Goal: Task Accomplishment & Management: Complete application form

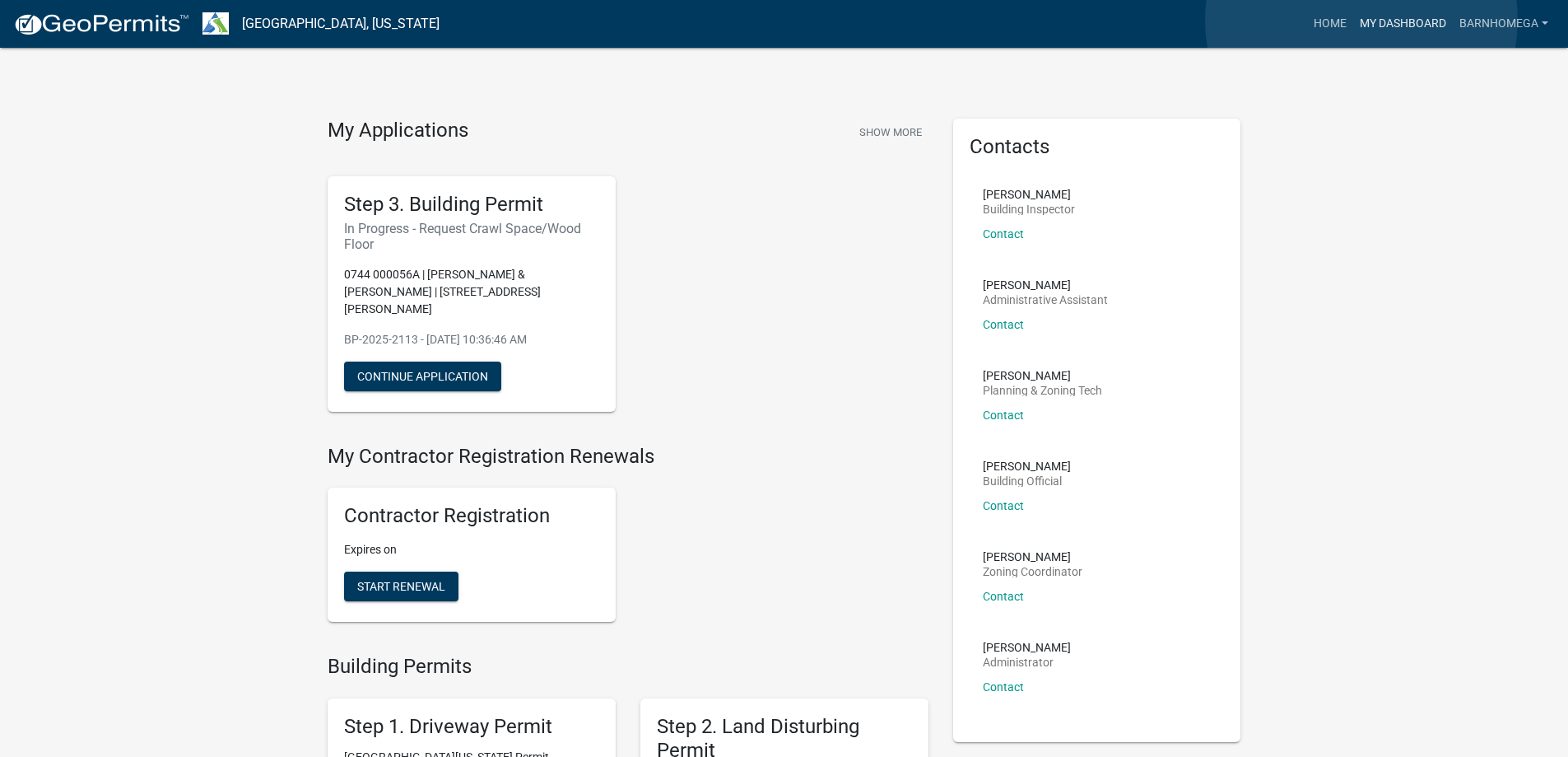
click at [1361, 21] on link "My Dashboard" at bounding box center [1402, 24] width 99 height 32
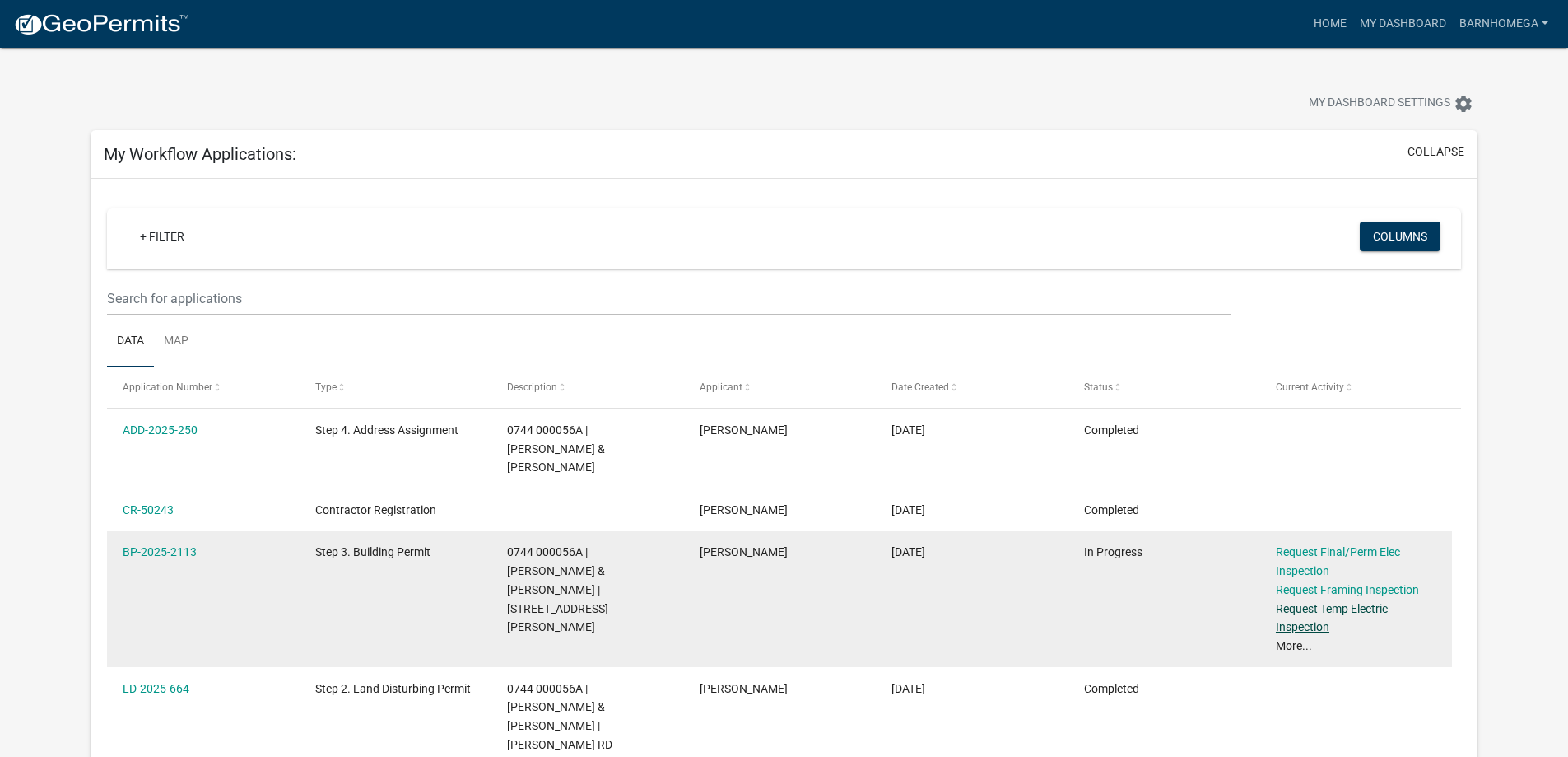
click at [1328, 634] on link "Request Temp Electric Inspection" at bounding box center [1331, 618] width 112 height 32
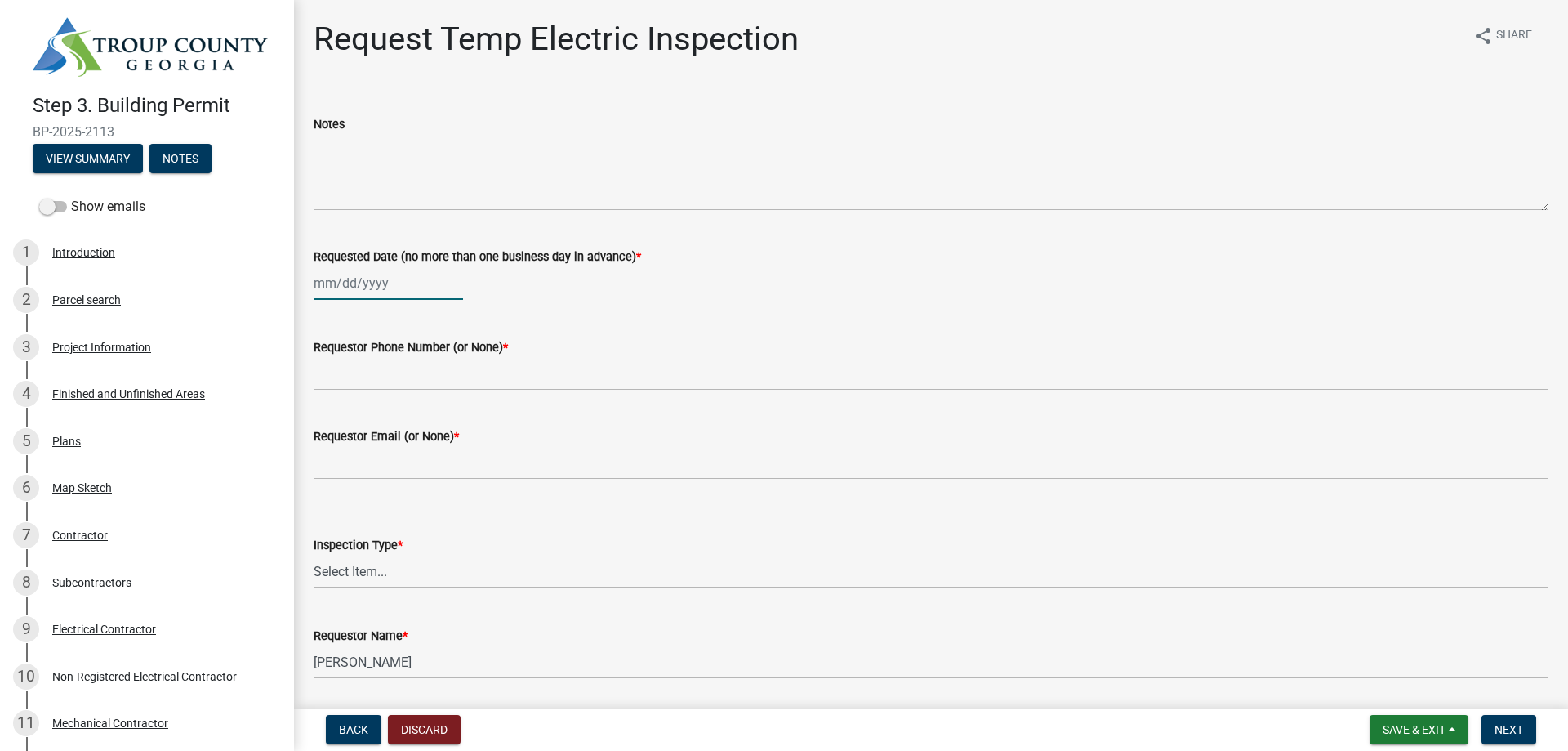
click at [327, 299] on div at bounding box center [388, 283] width 150 height 34
select select "10"
select select "2025"
click at [367, 428] on div "7" at bounding box center [356, 415] width 26 height 26
type input "[DATE]"
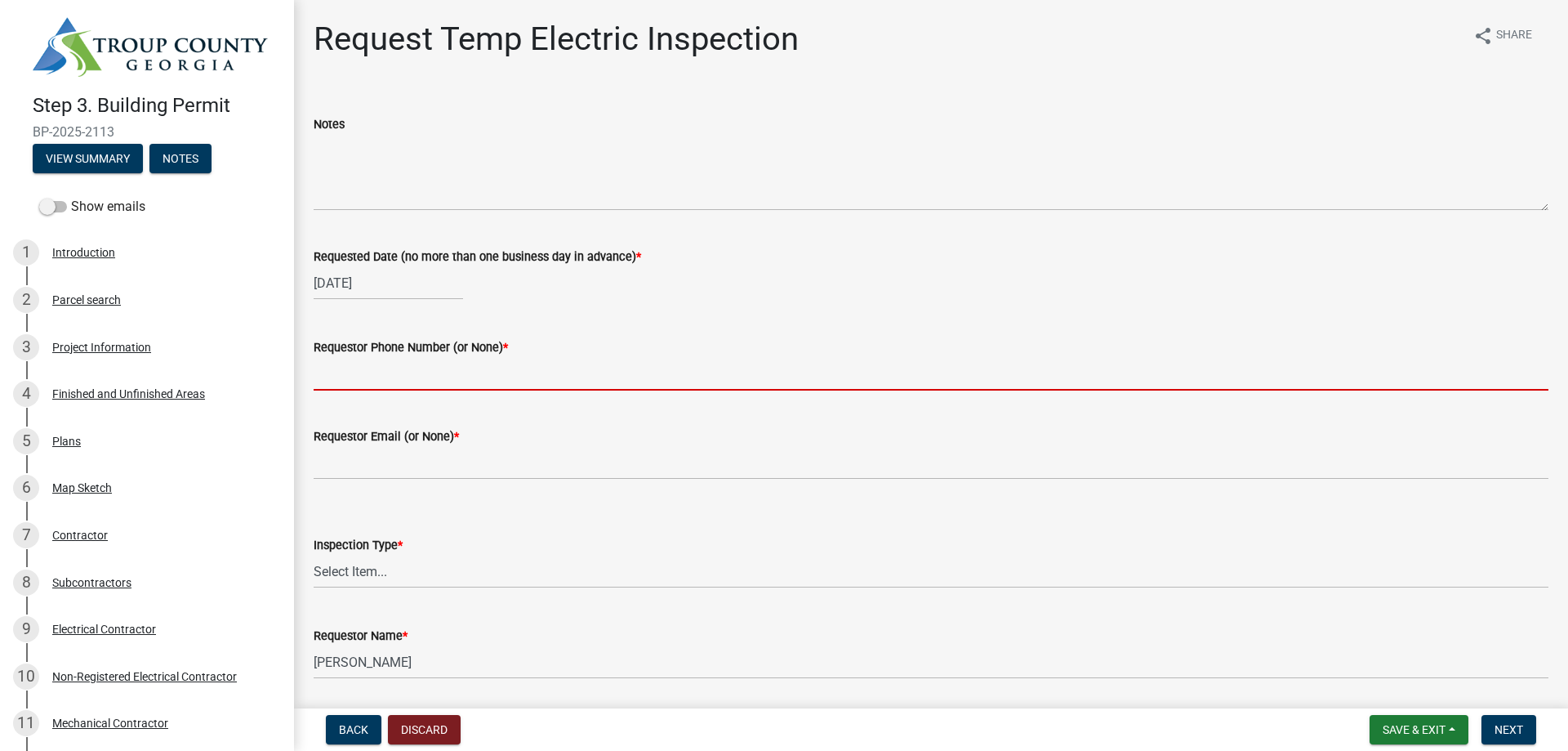
click at [348, 391] on input "Requestor Phone Number (or None) *" at bounding box center [930, 373] width 1234 height 34
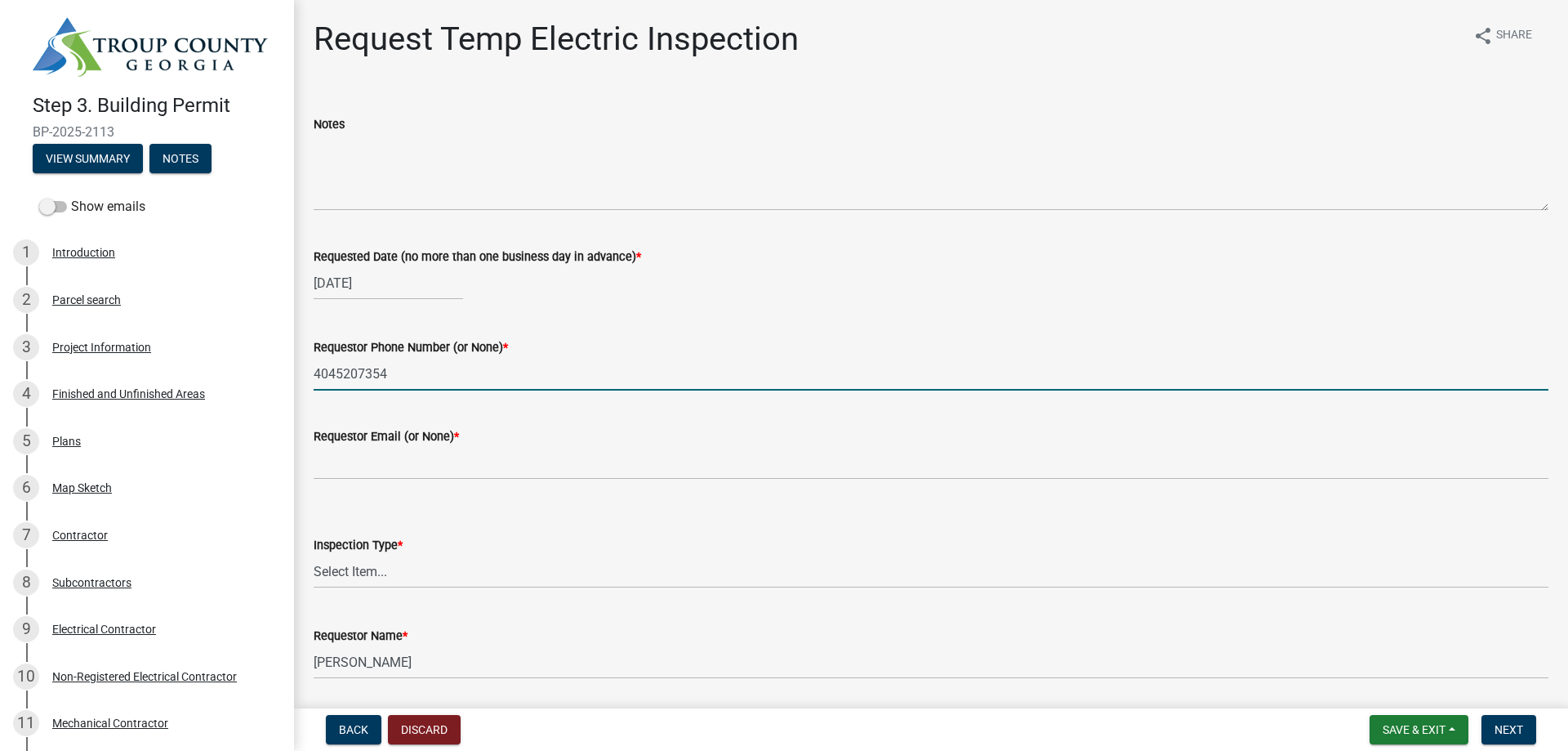
type input "4045207354"
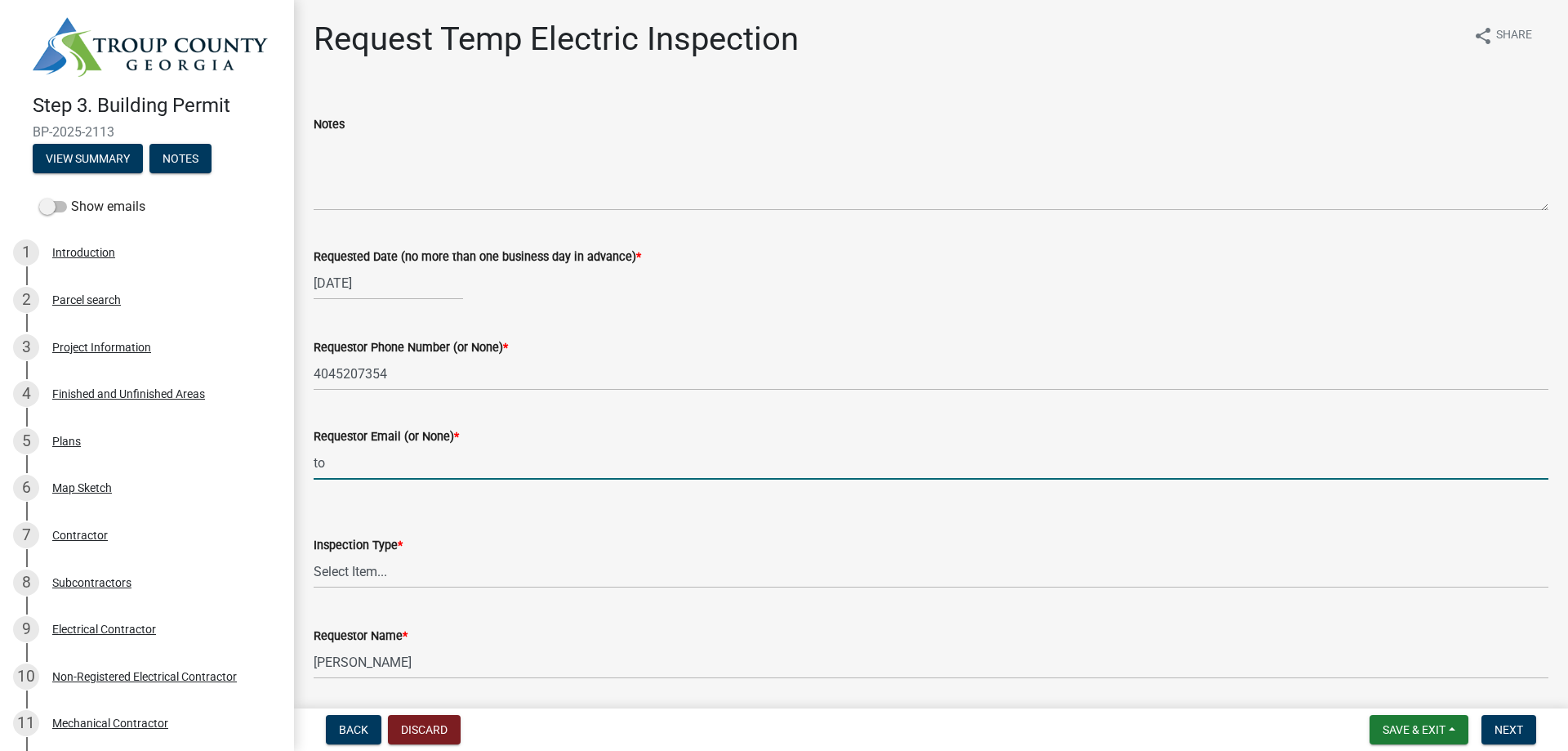
type input "[PERSON_NAME][EMAIL_ADDRESS][DOMAIN_NAME]"
type input "Barndominium of Ga"
select select "10"
select select "2025"
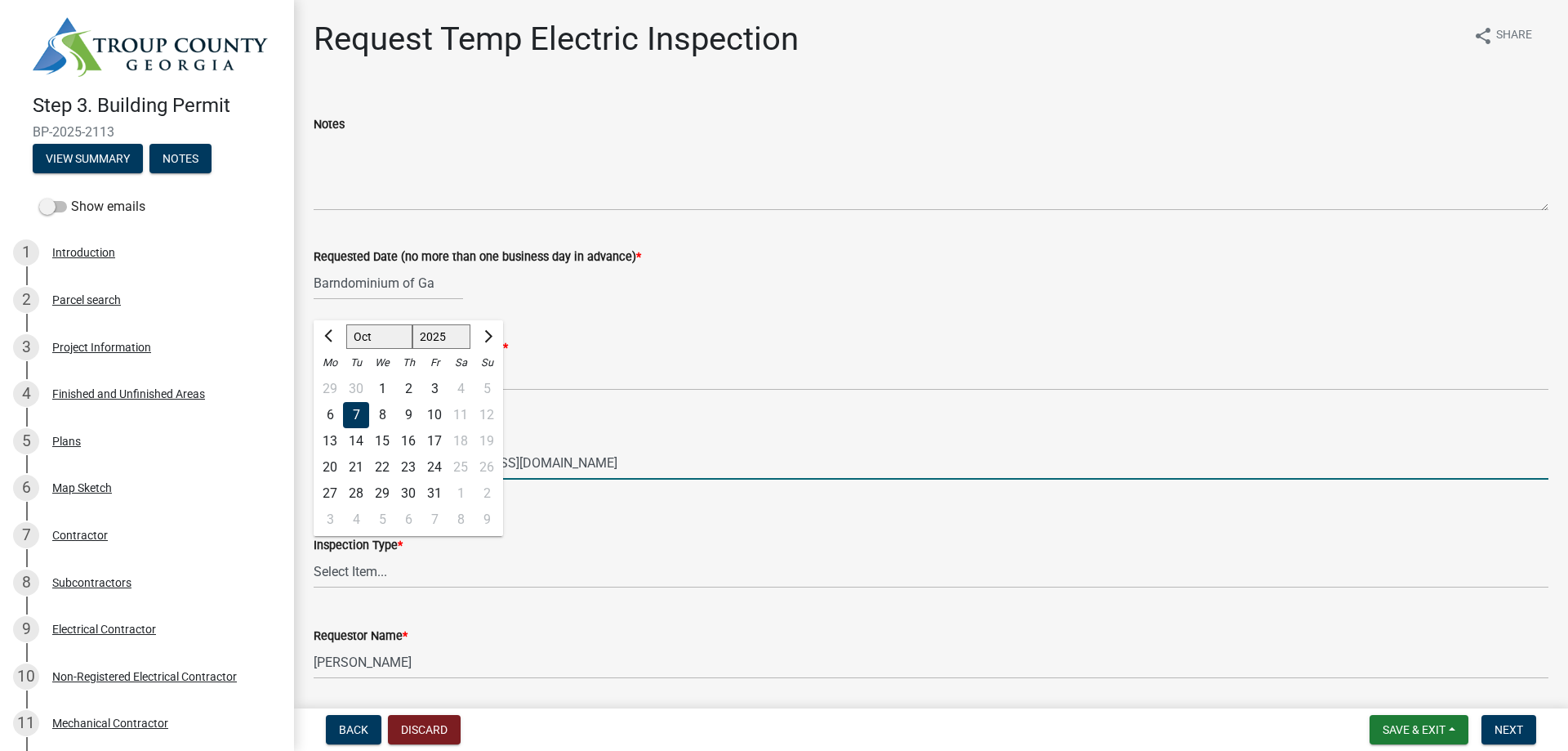
click at [669, 480] on input "[PERSON_NAME][EMAIL_ADDRESS][DOMAIN_NAME]" at bounding box center [930, 462] width 1234 height 34
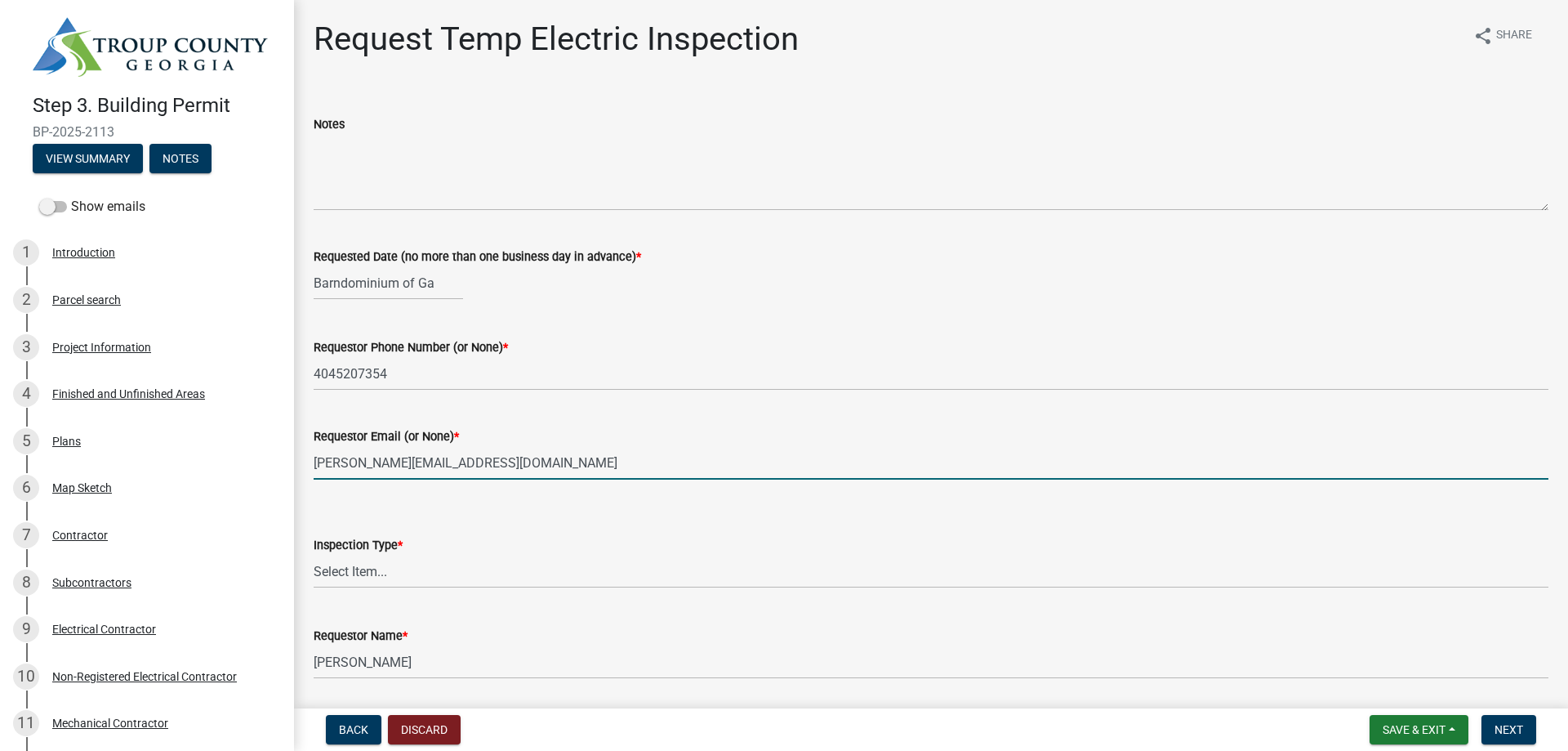
select select "10"
select select "2025"
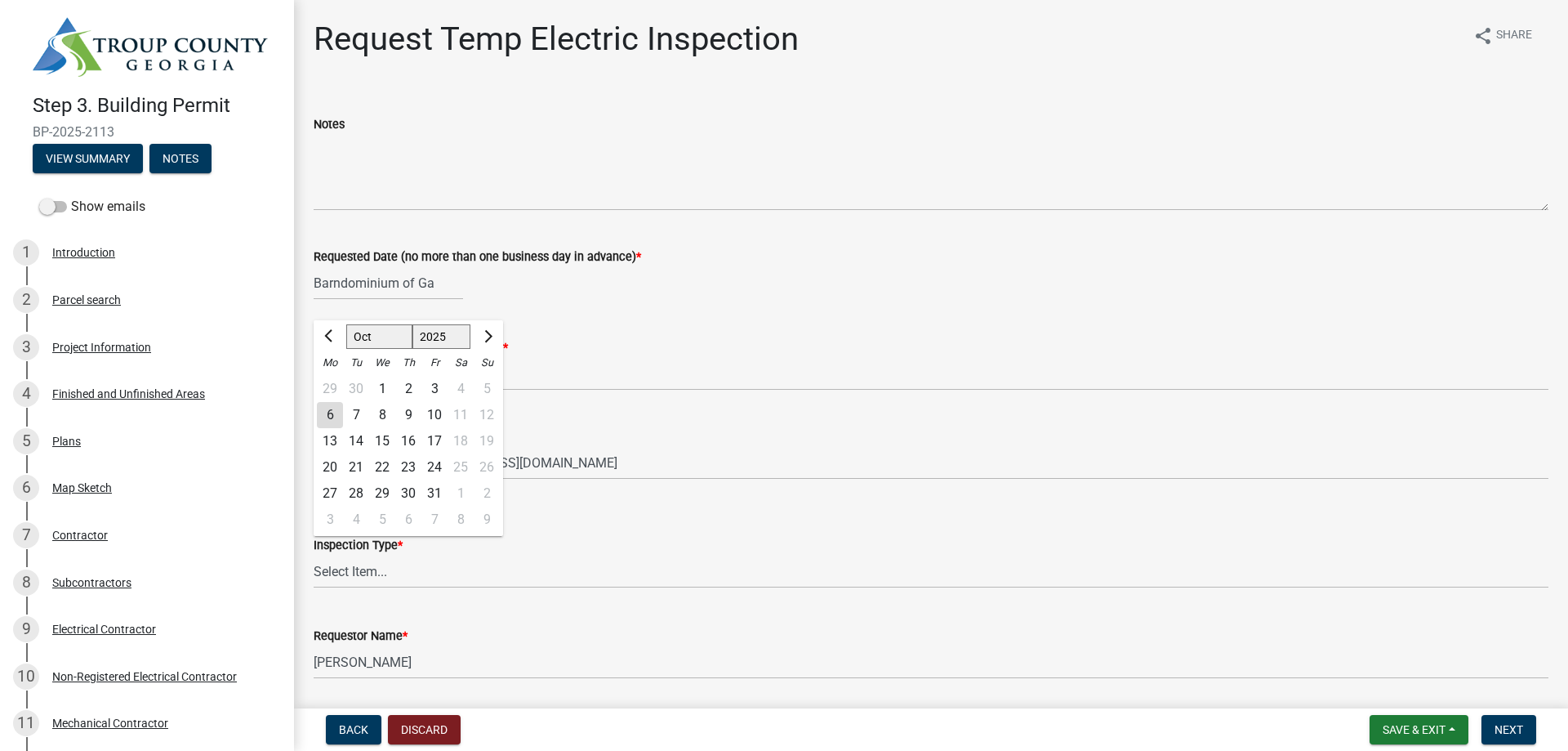
drag, startPoint x: 476, startPoint y: 360, endPoint x: 294, endPoint y: 356, distance: 182.0
click at [294, 356] on div "Request Temp Electric Inspection share Share Notes Requested Date (no more than…" at bounding box center [930, 363] width 1274 height 687
drag, startPoint x: 464, startPoint y: 347, endPoint x: 359, endPoint y: 350, distance: 105.0
click at [359, 299] on input "Barndominium of Ga" at bounding box center [388, 283] width 150 height 34
type input "Barnda"
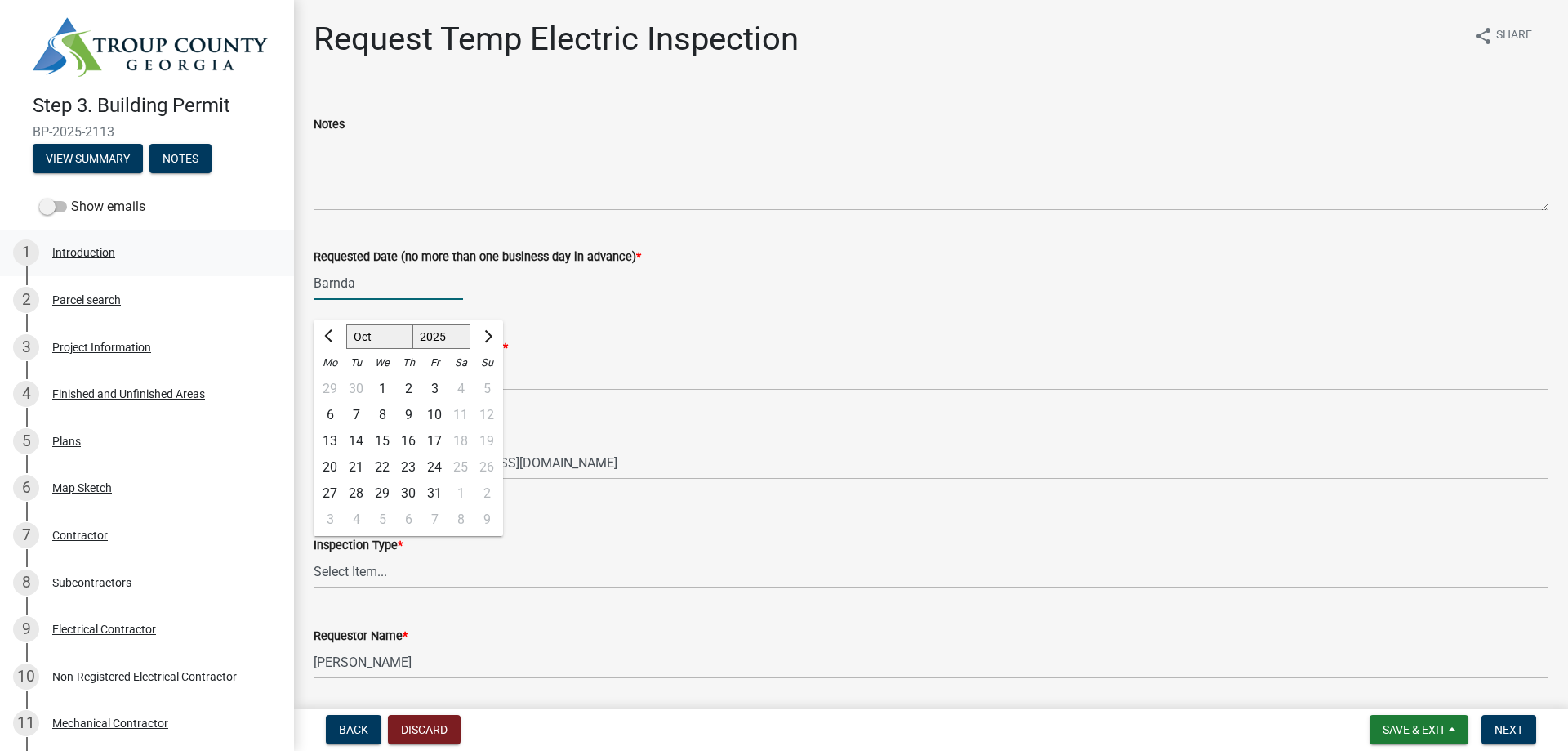
drag, startPoint x: 405, startPoint y: 349, endPoint x: 273, endPoint y: 358, distance: 132.3
click at [273, 358] on div "Step 3. Building Permit BP-2025-2113 View Summary Notes Show emails 1 Introduct…" at bounding box center [784, 375] width 1568 height 751
click at [369, 428] on div "7" at bounding box center [356, 415] width 26 height 26
type input "[DATE]"
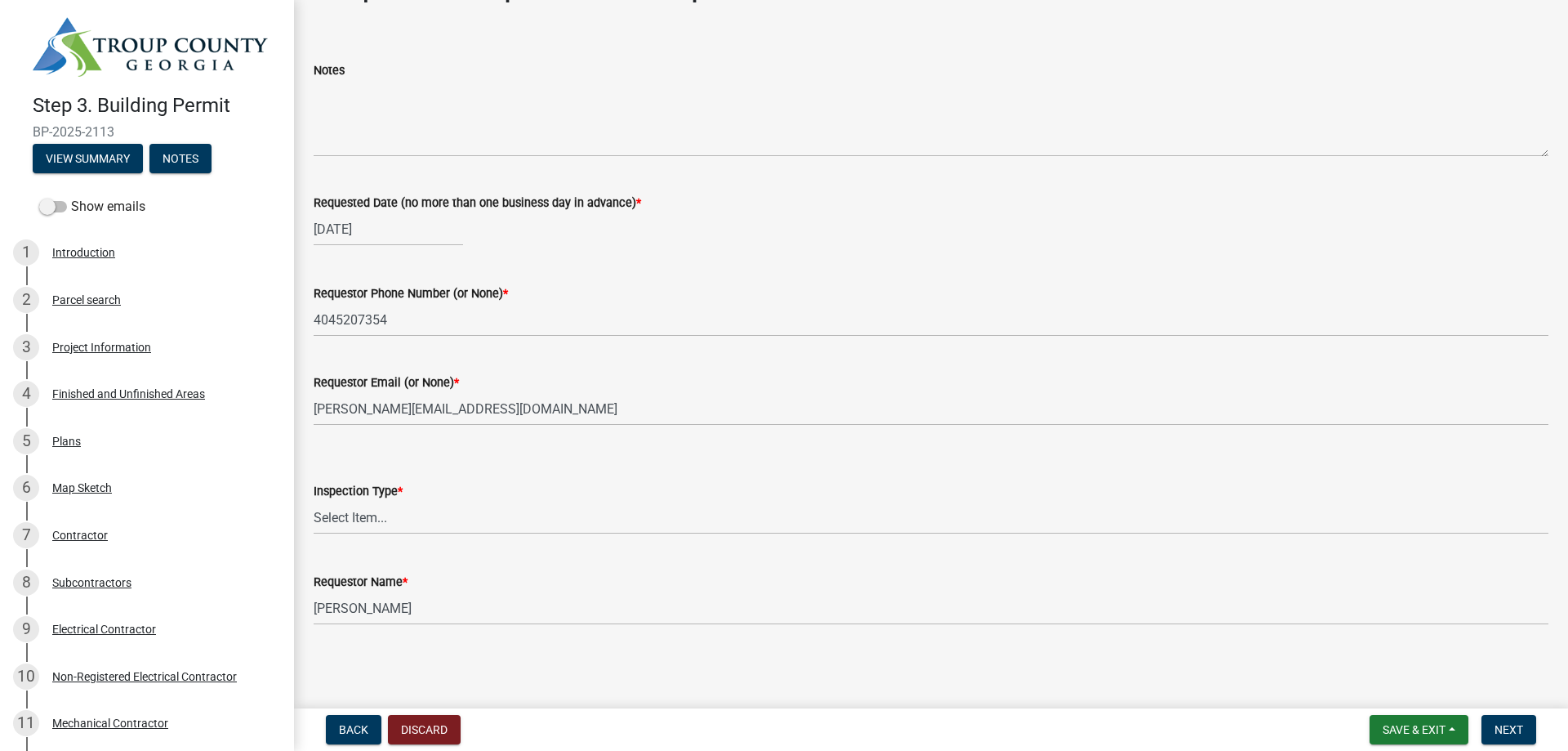
scroll to position [229, 0]
click at [412, 501] on select "Select Item... Temporary Electric Pole" at bounding box center [930, 517] width 1234 height 34
click at [318, 501] on select "Select Item... Temporary Electric Pole" at bounding box center [930, 517] width 1234 height 34
select select "37a94e4e-3e0f-49c8-a229-36fda2f22dd2"
click at [1496, 728] on span "Next" at bounding box center [1508, 730] width 29 height 13
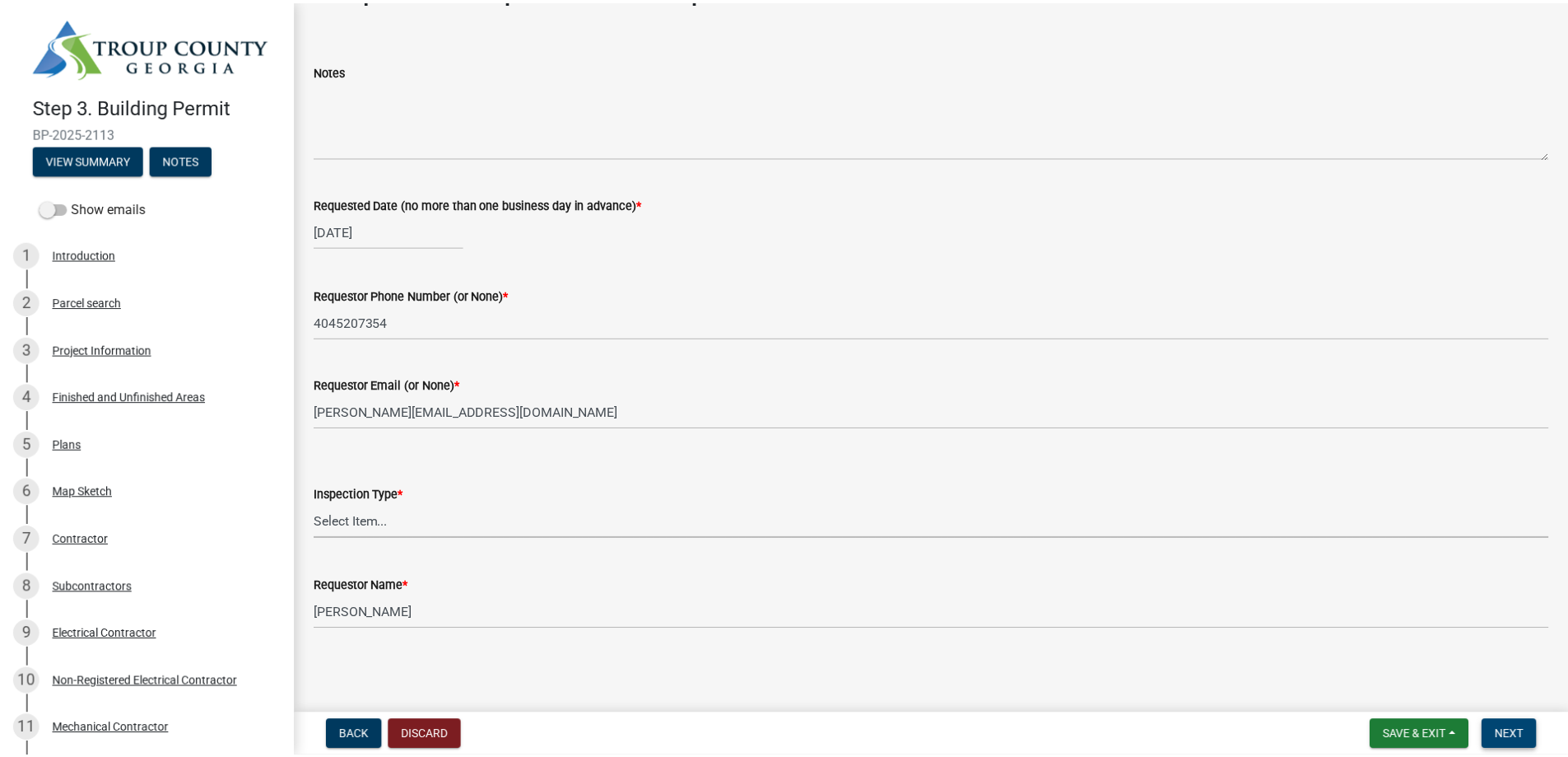
scroll to position [0, 0]
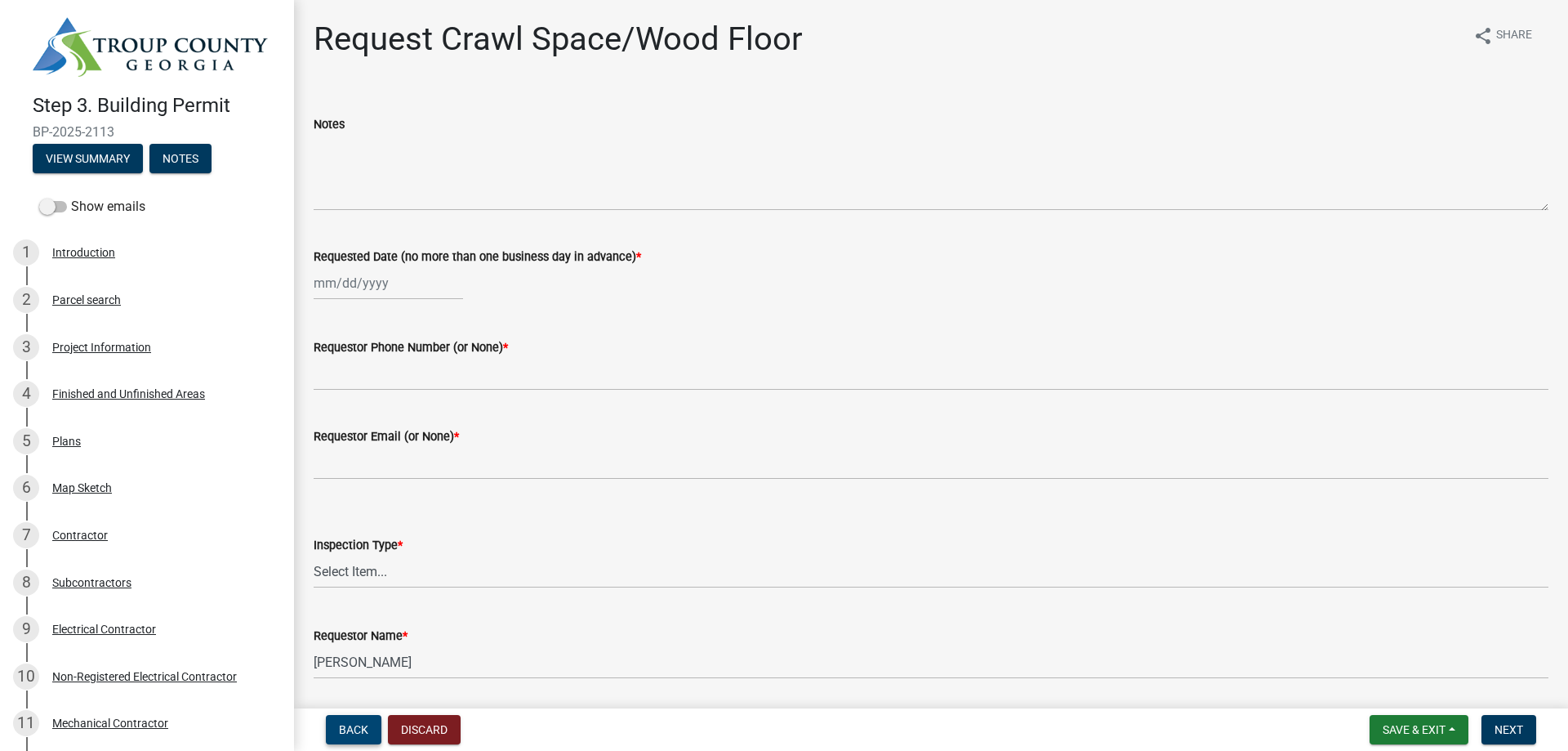
click at [368, 715] on button "Back" at bounding box center [354, 730] width 56 height 30
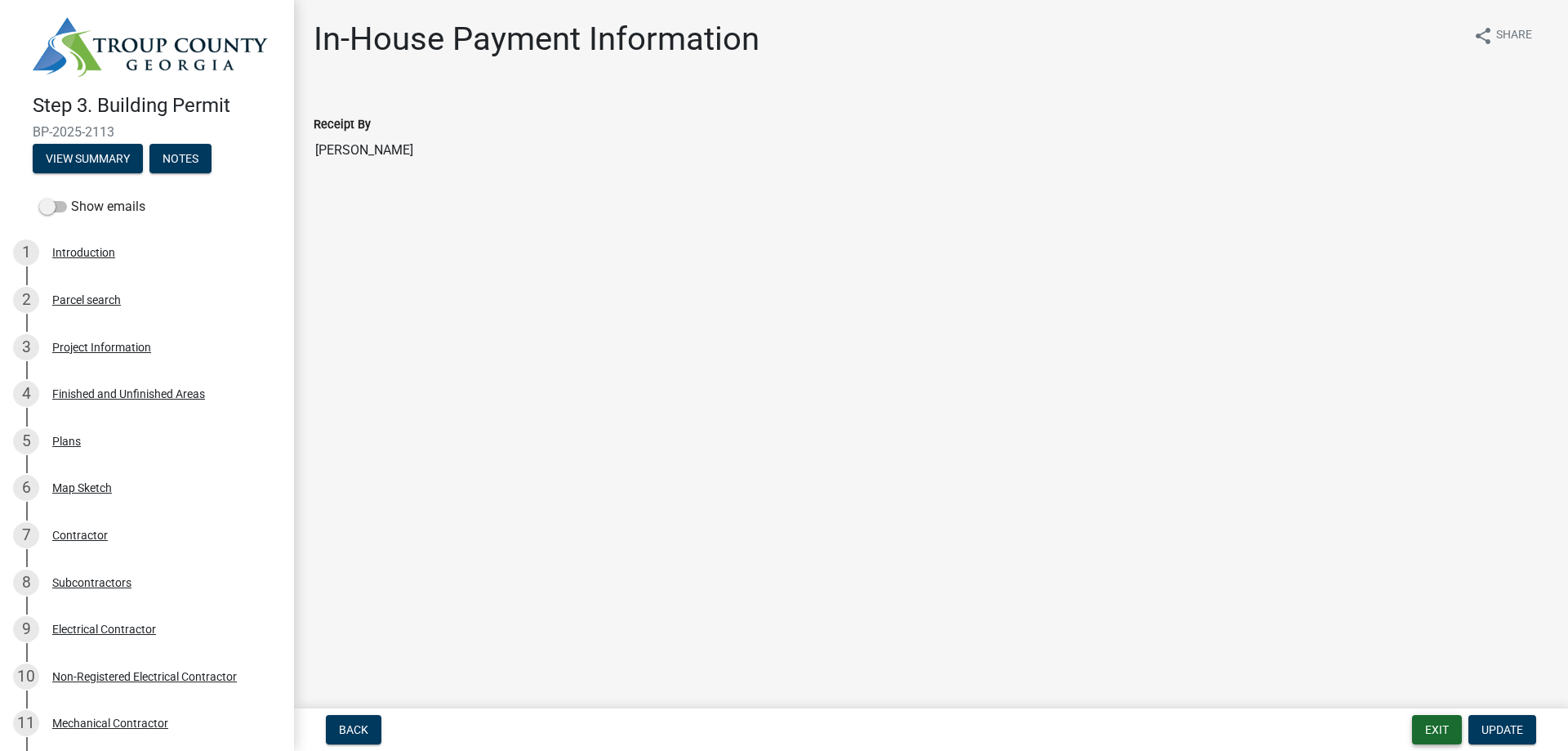
click at [1412, 721] on button "Exit" at bounding box center [1436, 730] width 50 height 30
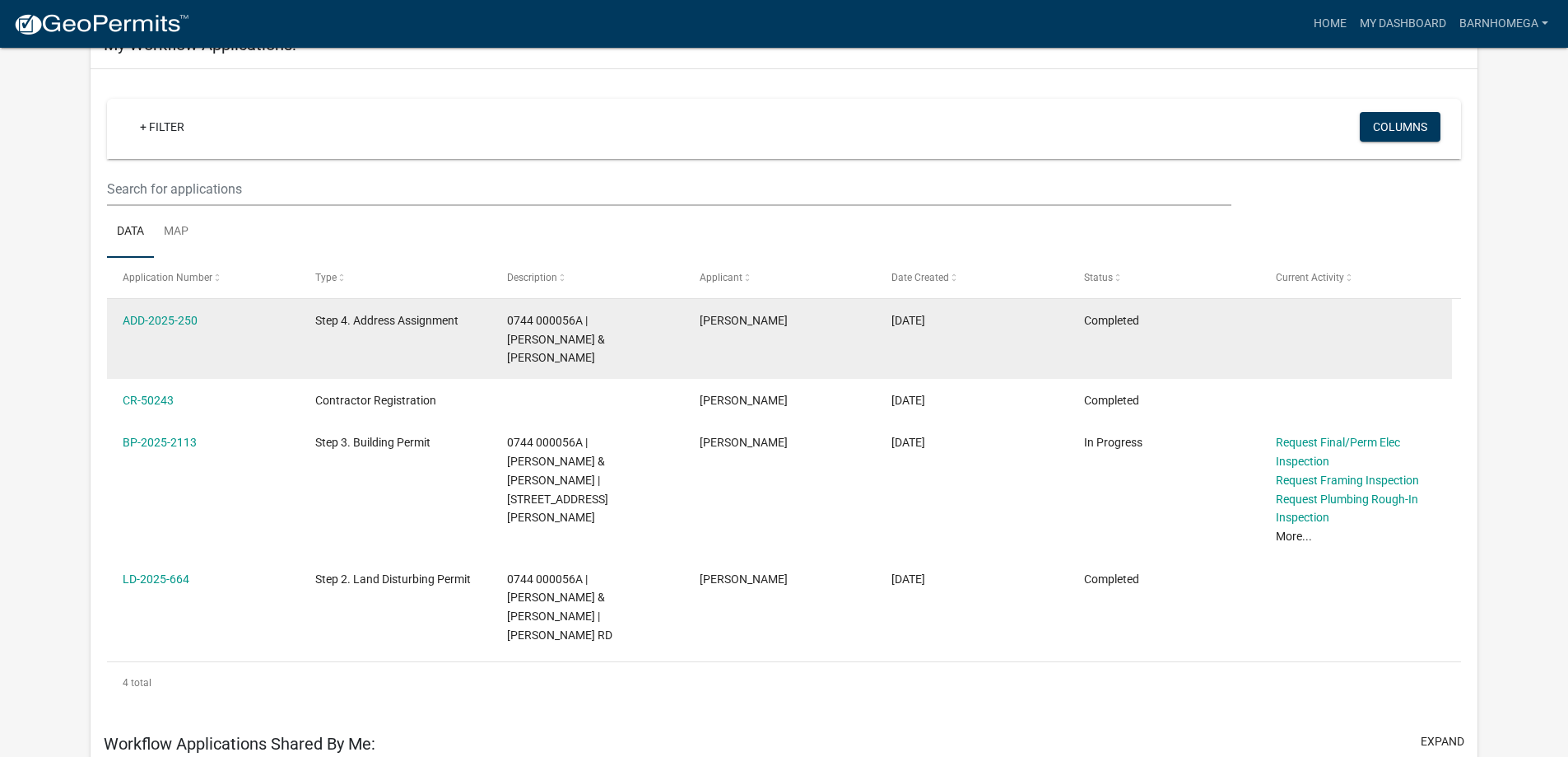
scroll to position [165, 0]
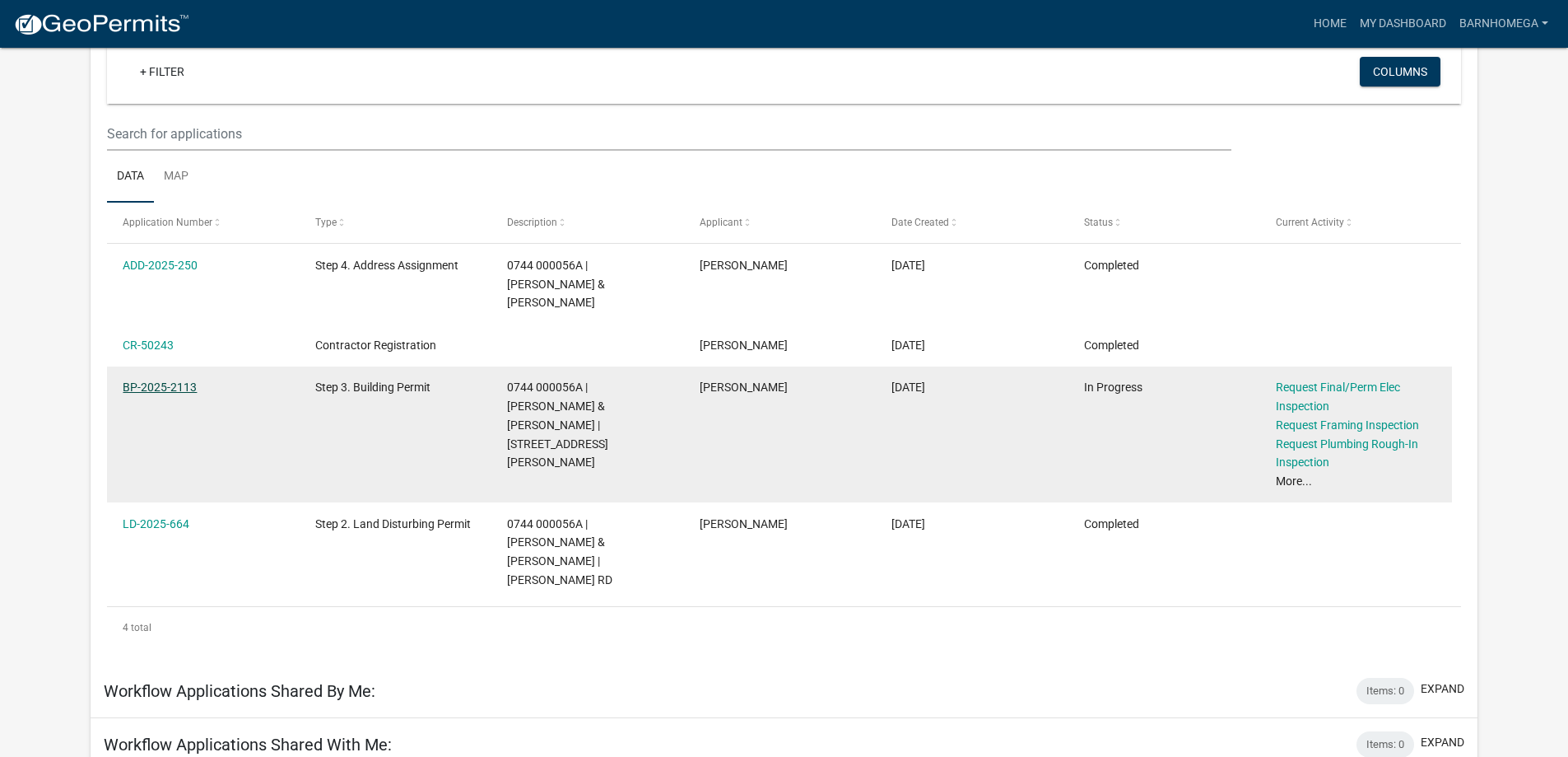
click at [175, 394] on link "BP-2025-2113" at bounding box center [159, 387] width 74 height 13
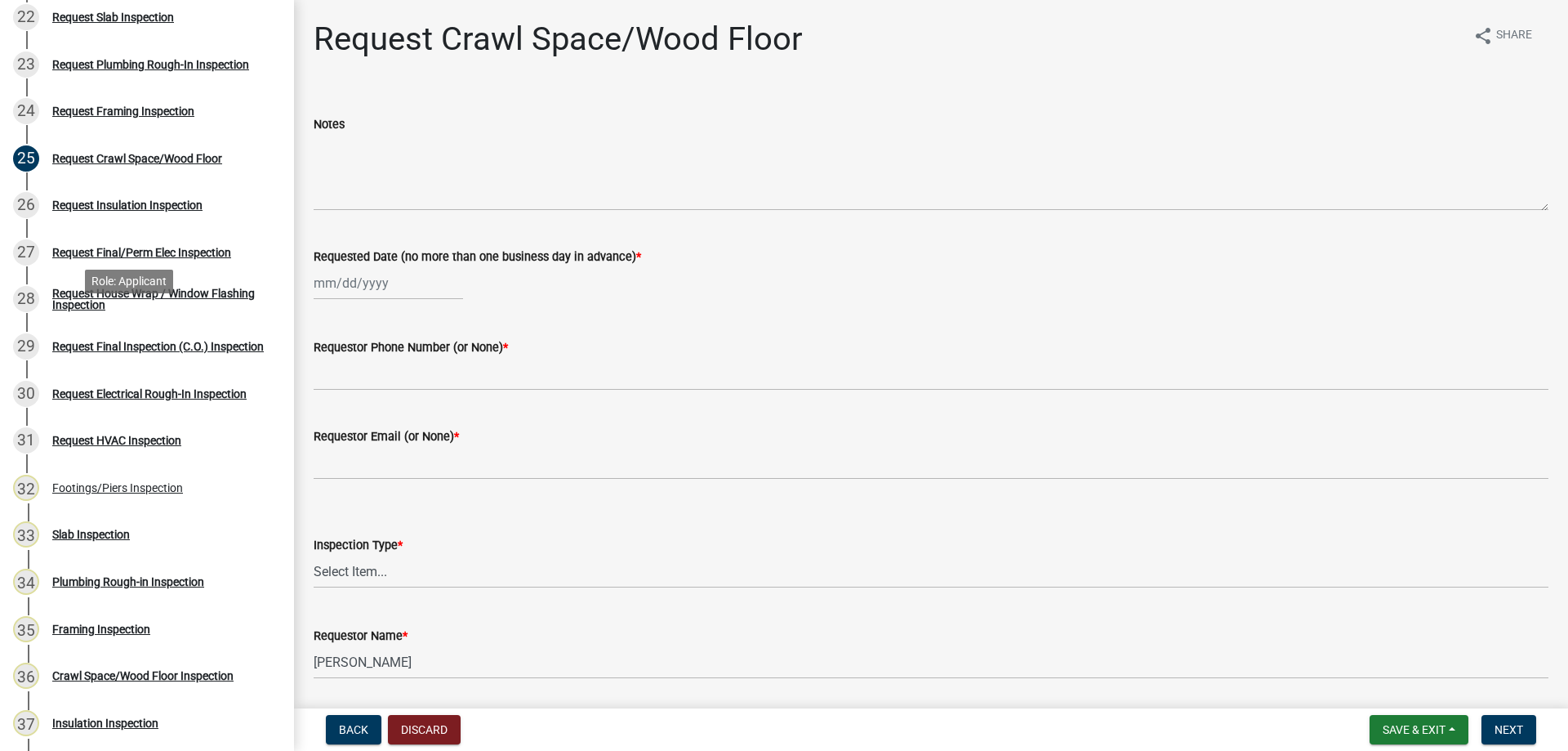
scroll to position [1225, 0]
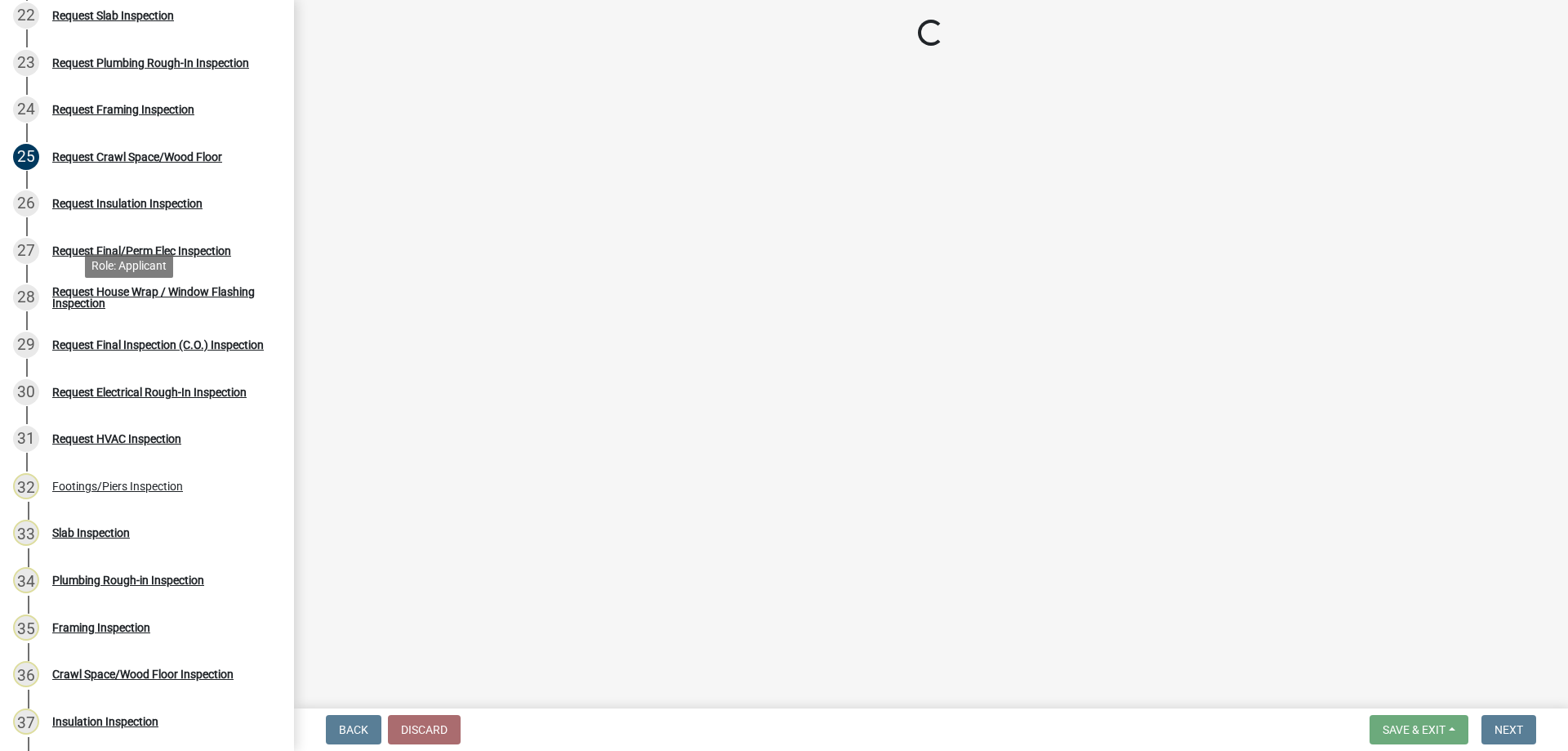
select select "37a94e4e-3e0f-49c8-a229-36fda2f22dd2"
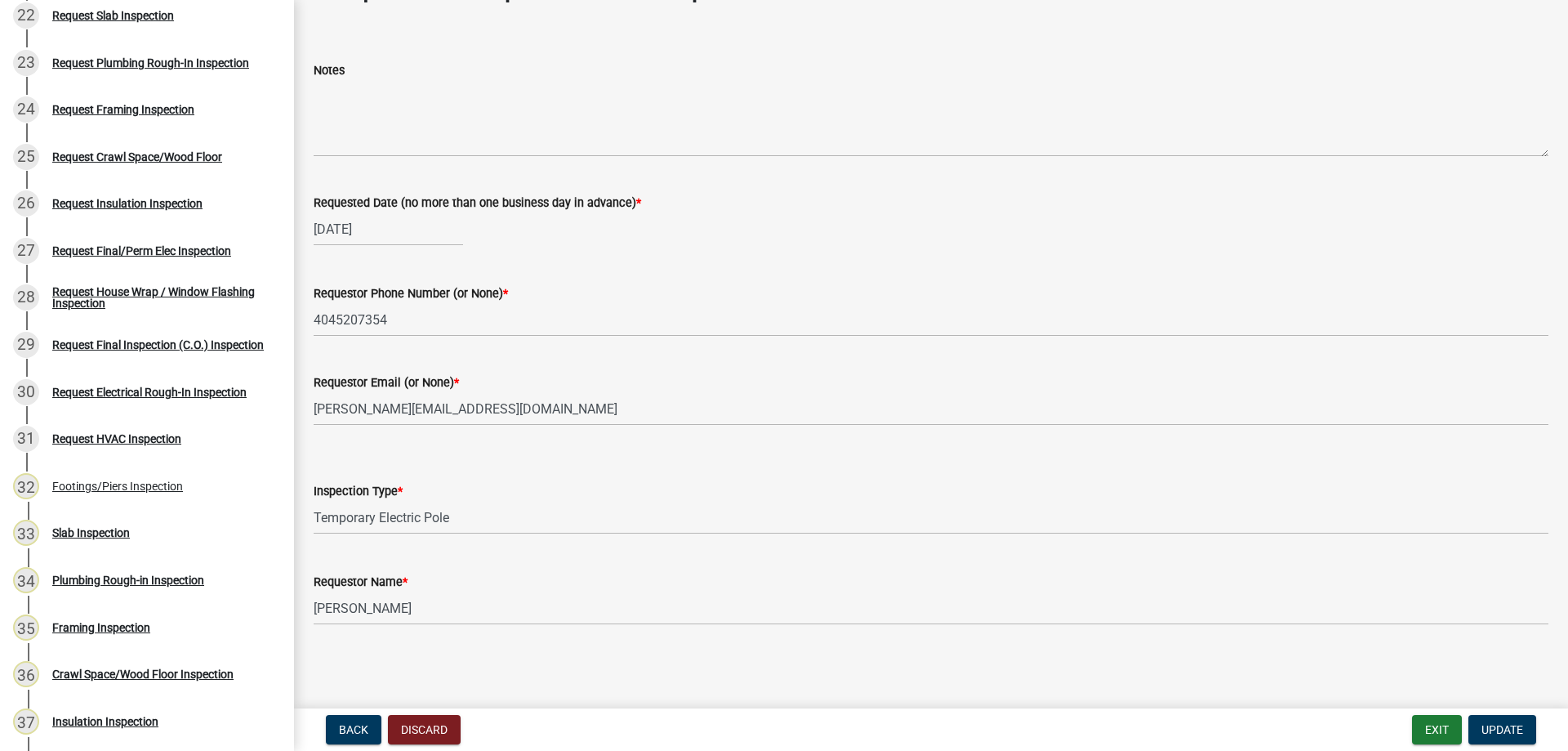
scroll to position [229, 0]
click at [1492, 728] on span "Update" at bounding box center [1501, 730] width 42 height 13
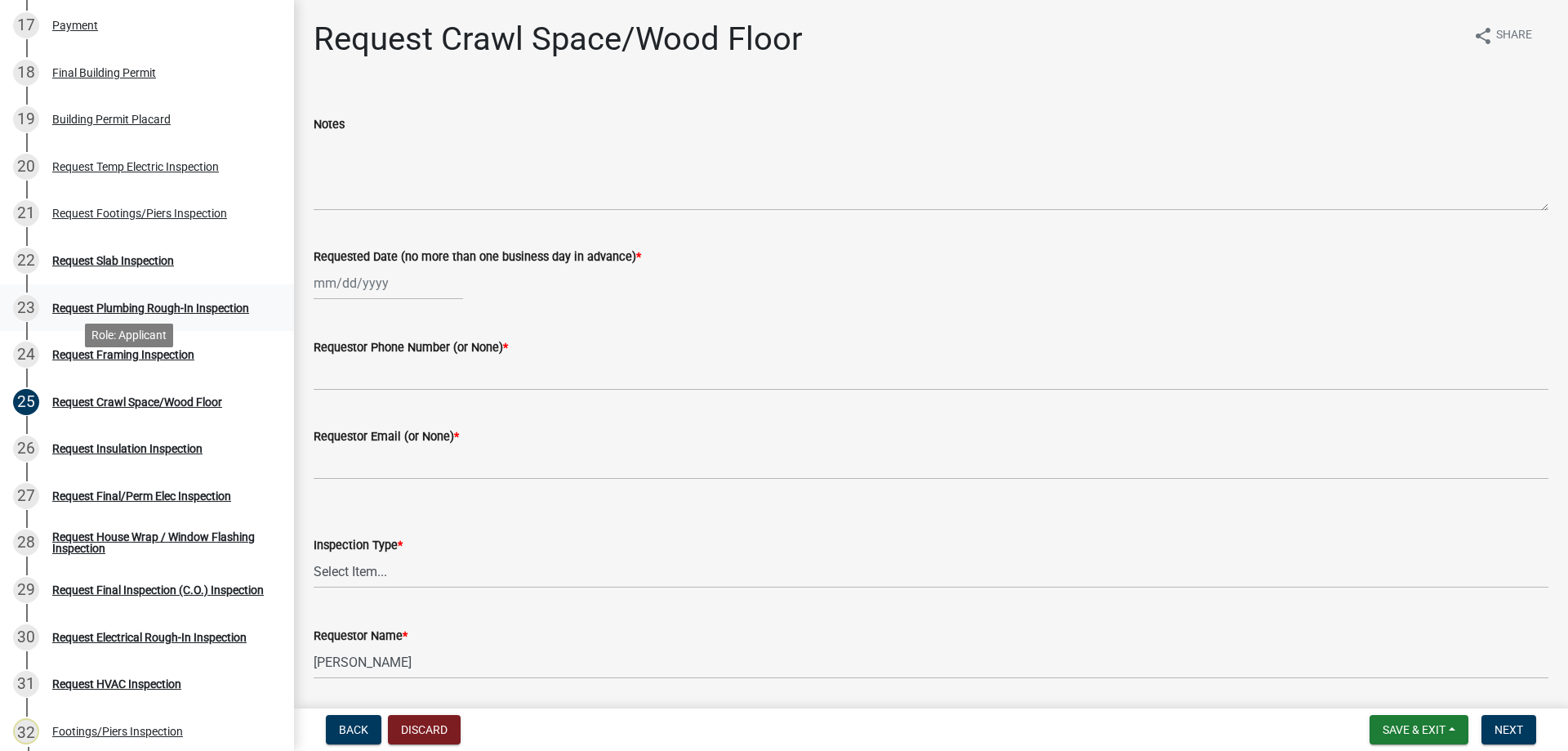
scroll to position [898, 0]
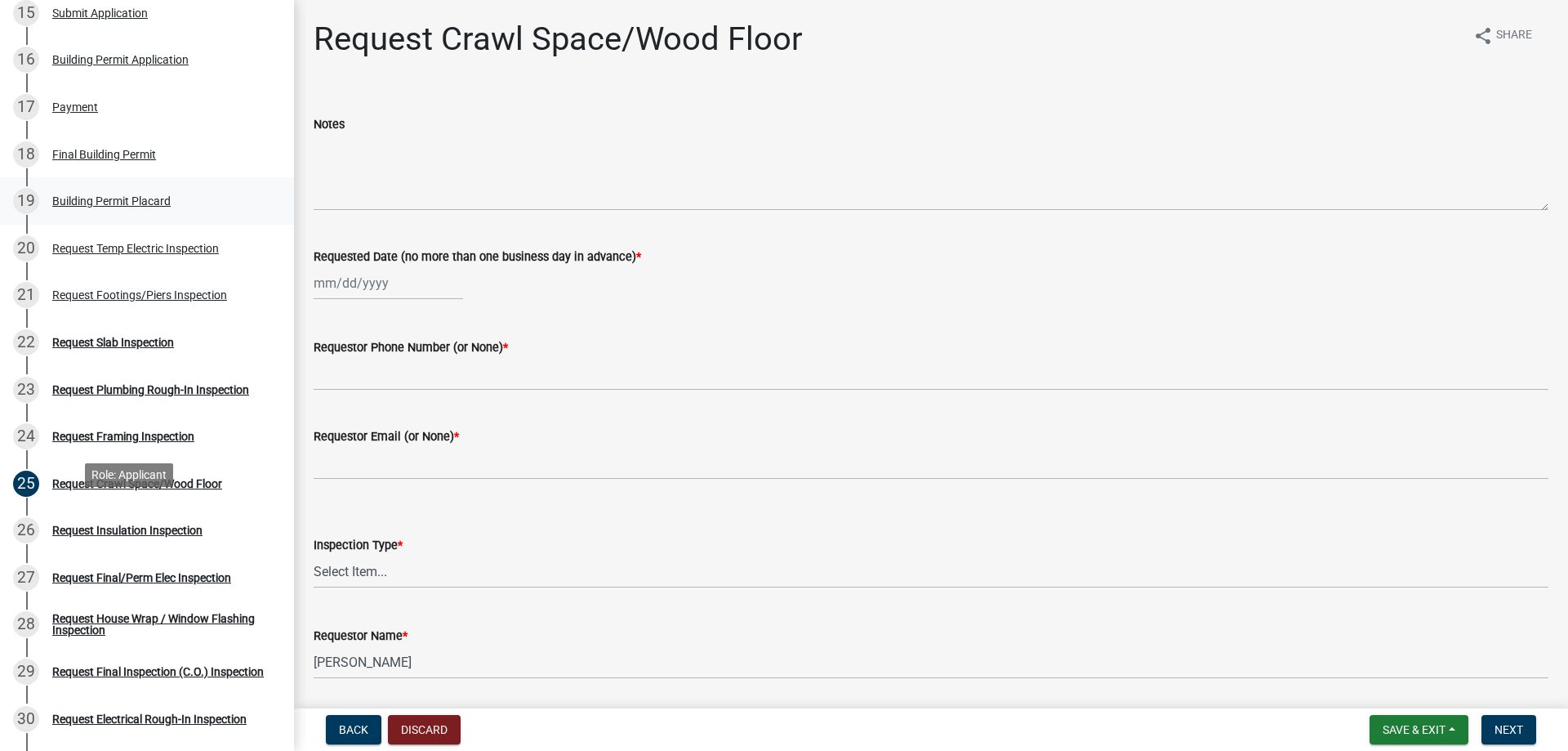
click at [145, 206] on div "Building Permit Placard" at bounding box center [112, 201] width 118 height 12
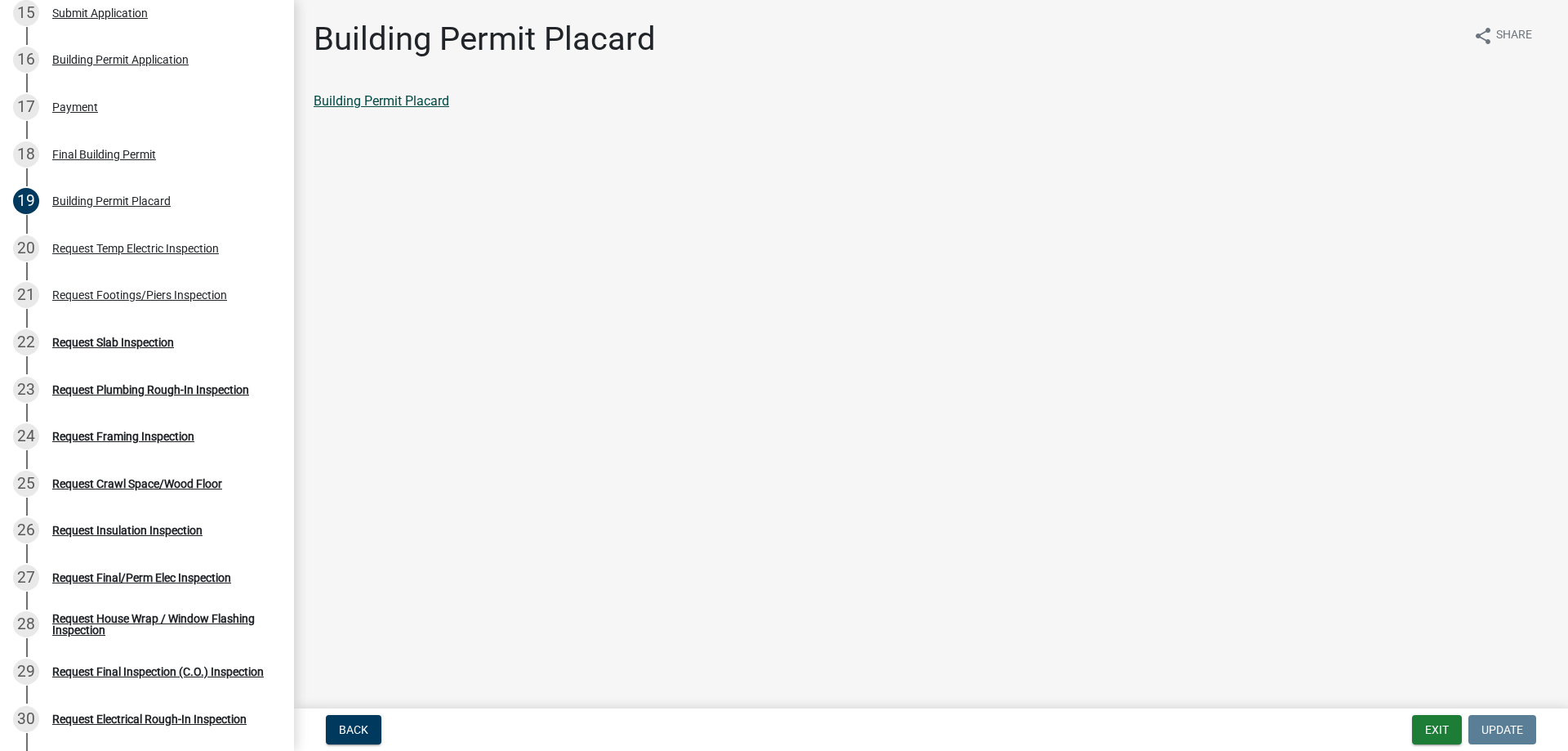
click at [394, 109] on link "Building Permit Placard" at bounding box center [381, 100] width 136 height 16
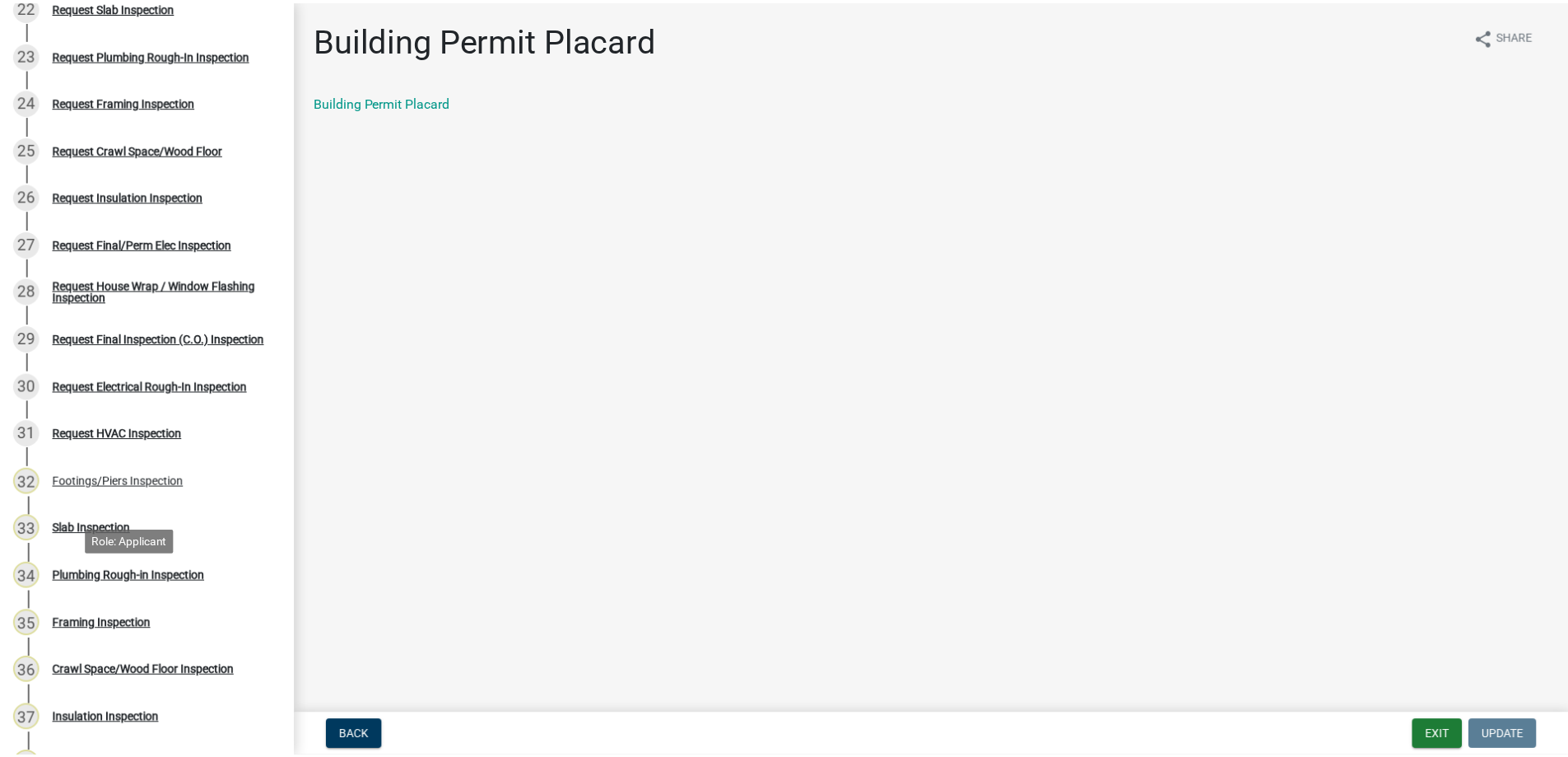
scroll to position [1235, 0]
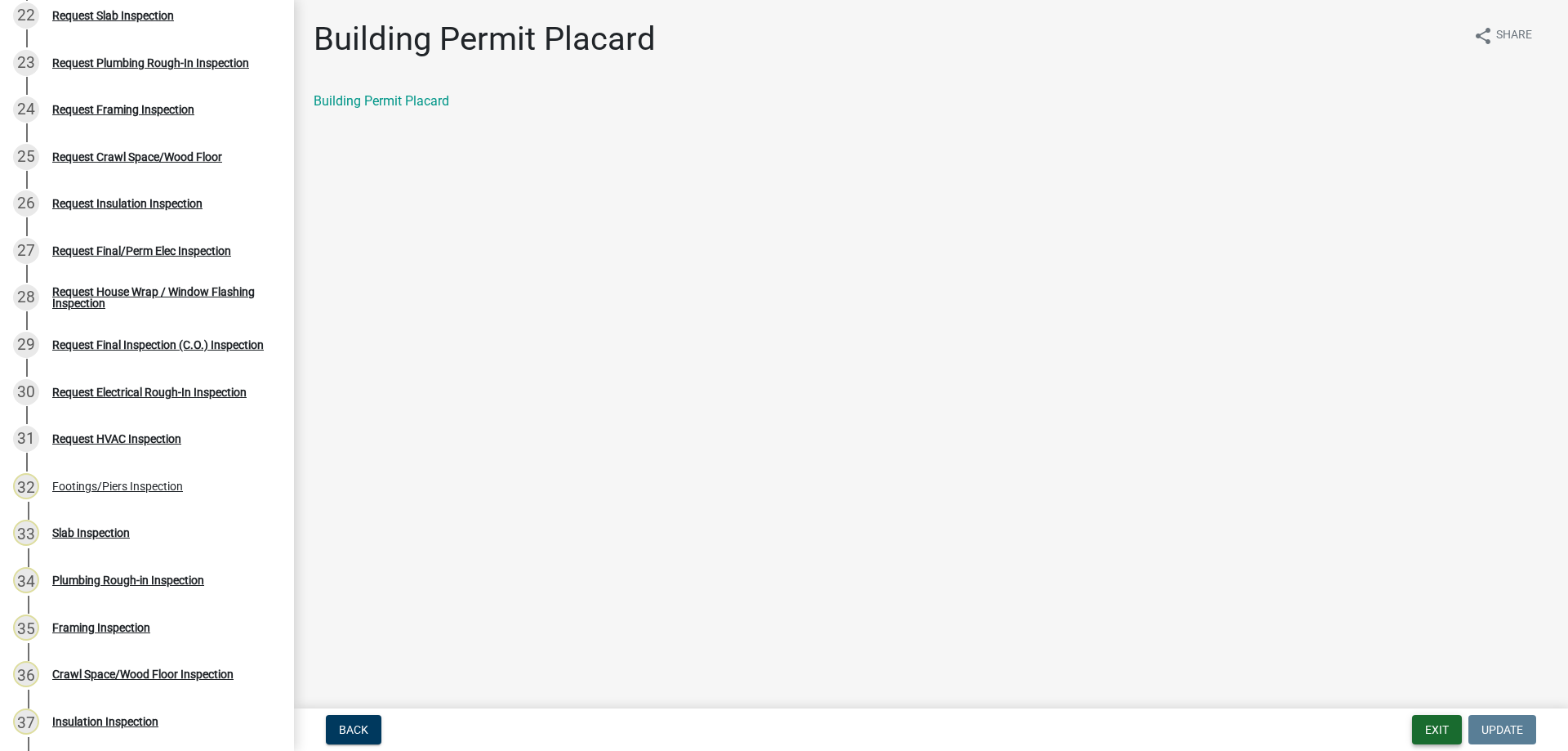
click at [1412, 721] on button "Exit" at bounding box center [1436, 730] width 50 height 30
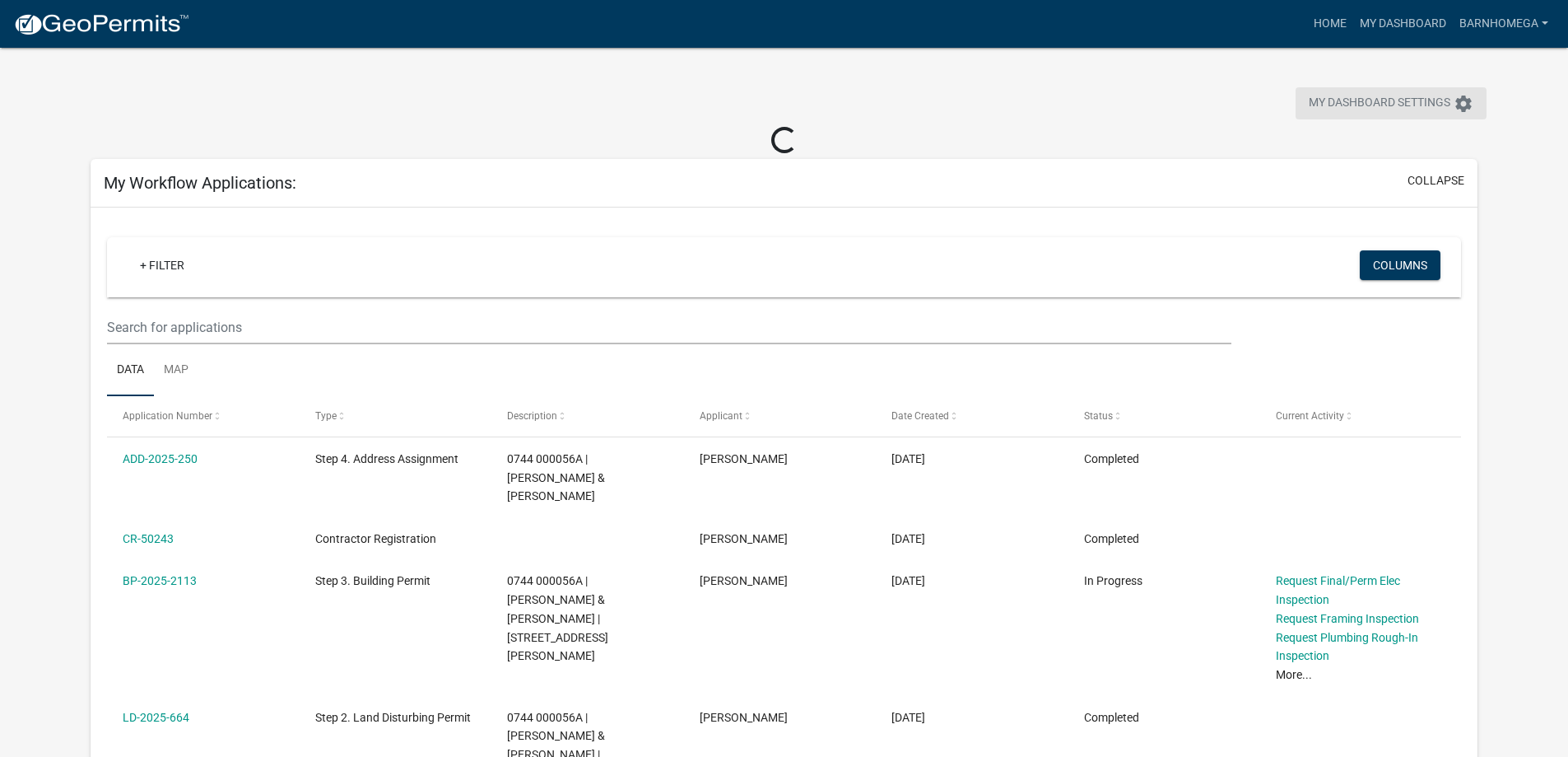
click at [1348, 112] on span "My Dashboard Settings" at bounding box center [1379, 104] width 142 height 20
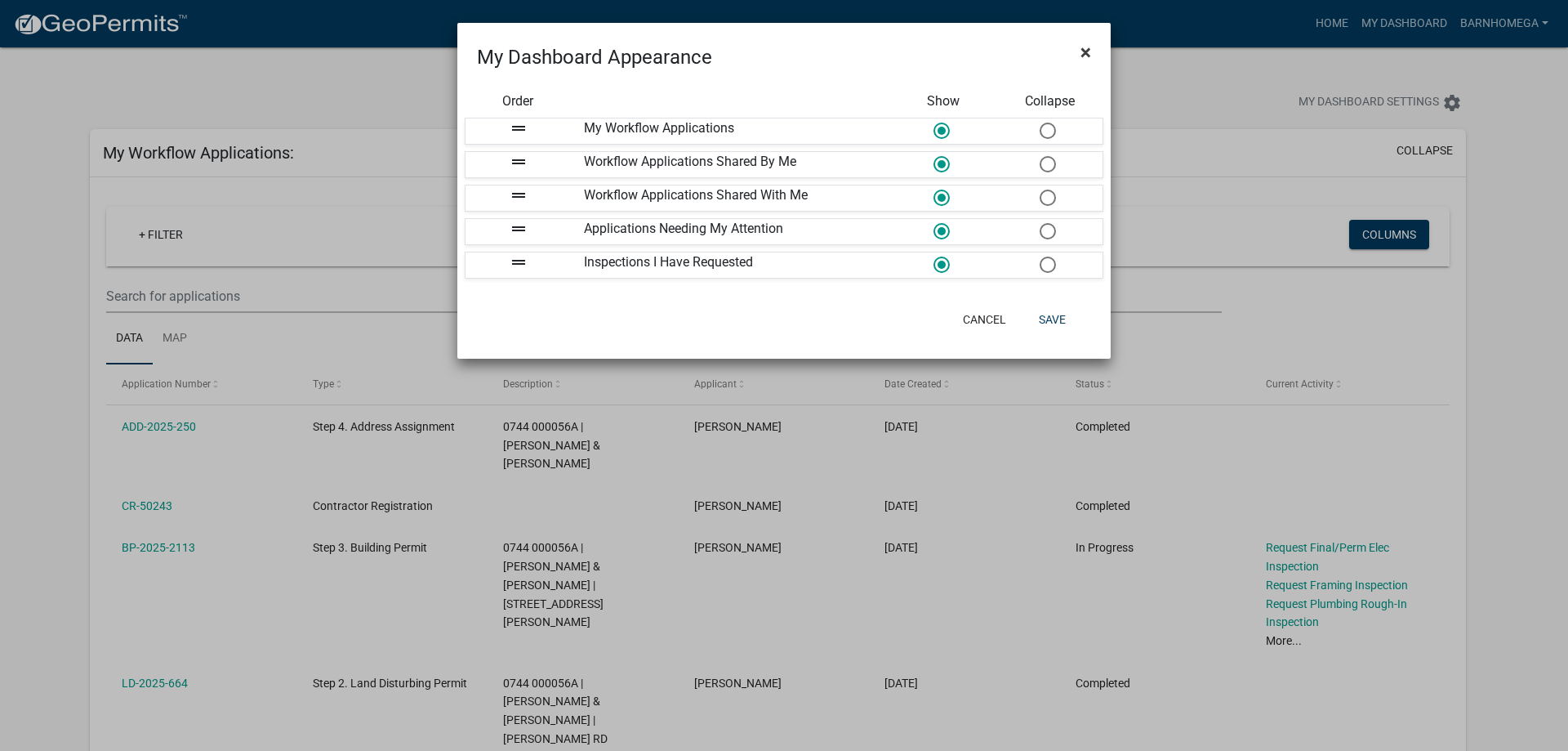
click at [1082, 61] on span "×" at bounding box center [1085, 53] width 11 height 23
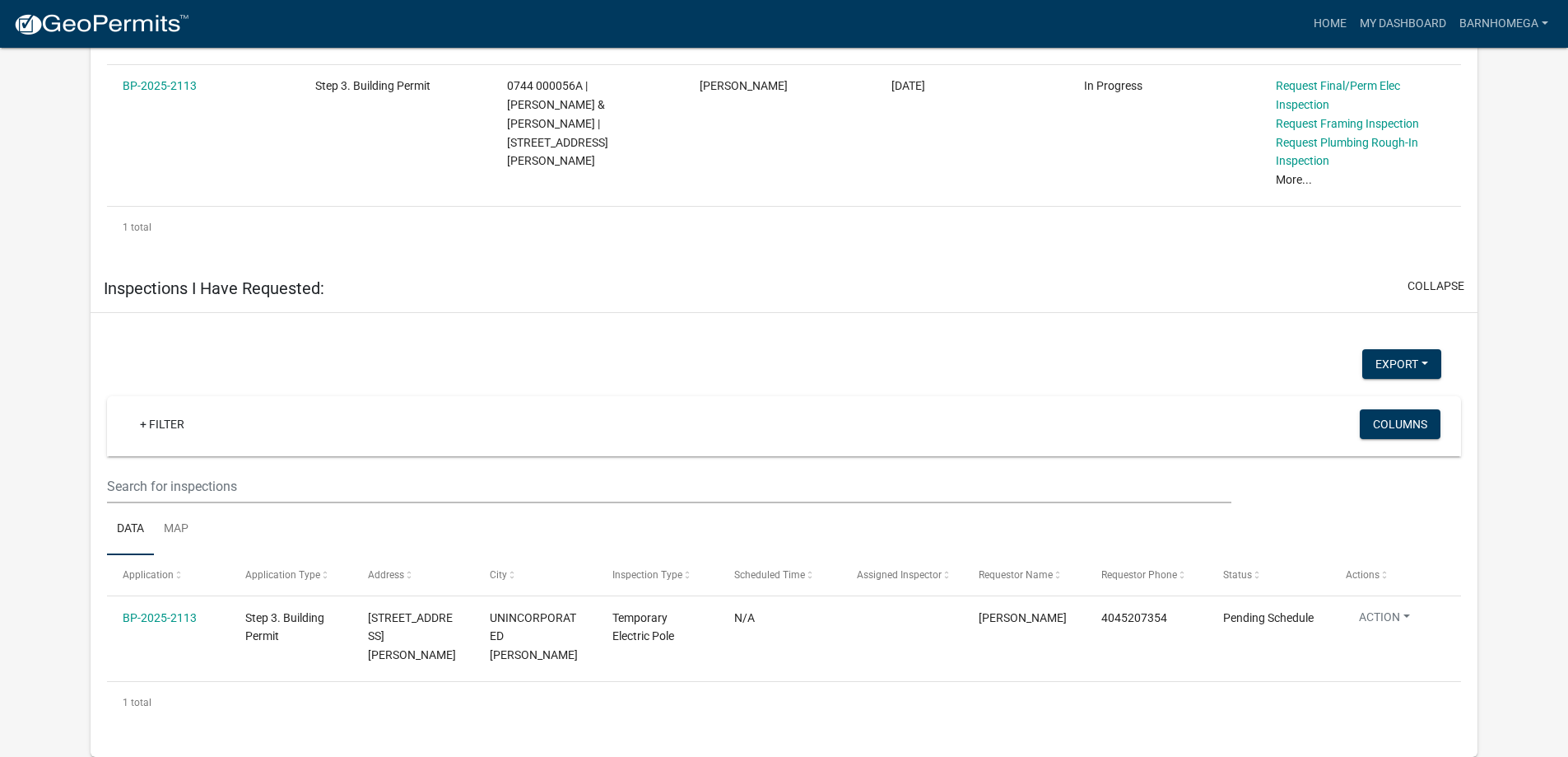
scroll to position [1391, 0]
